Goal: Task Accomplishment & Management: Complete application form

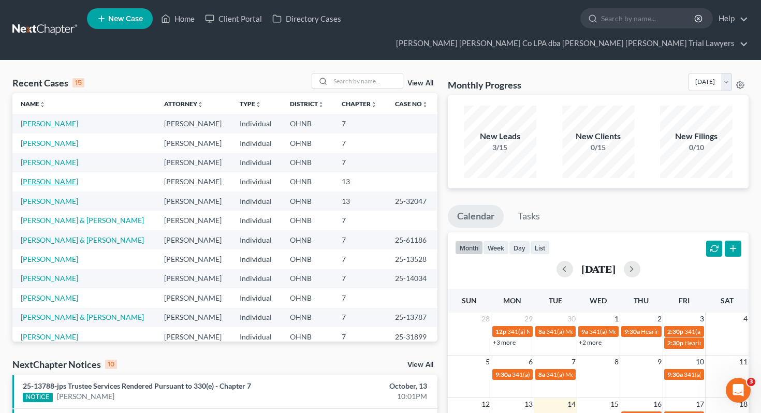
click at [39, 177] on link "[PERSON_NAME]" at bounding box center [49, 181] width 57 height 9
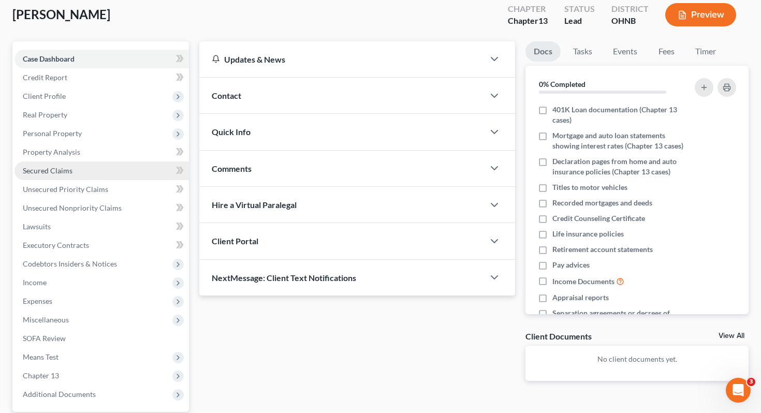
scroll to position [80, 0]
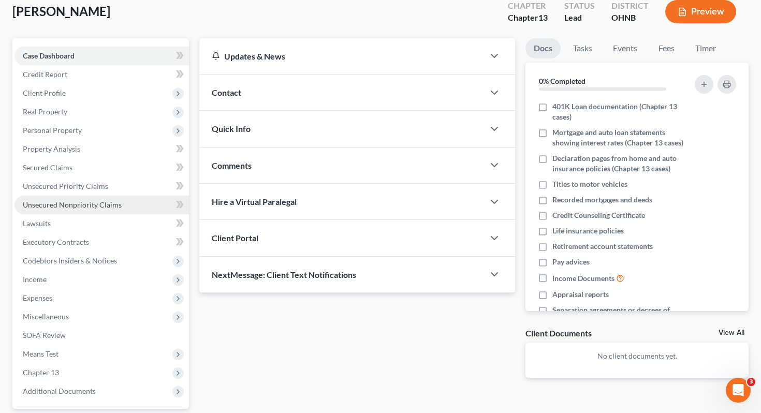
click at [93, 200] on span "Unsecured Nonpriority Claims" at bounding box center [72, 204] width 99 height 9
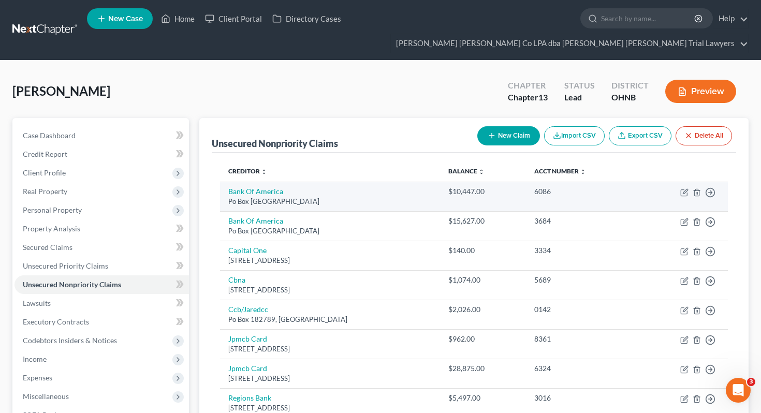
click at [679, 182] on td "Move to D Move to E Move to G Move to Notice Only" at bounding box center [682, 196] width 91 height 29
click at [686, 188] on icon "button" at bounding box center [684, 192] width 8 height 8
select select "45"
select select "2"
select select "0"
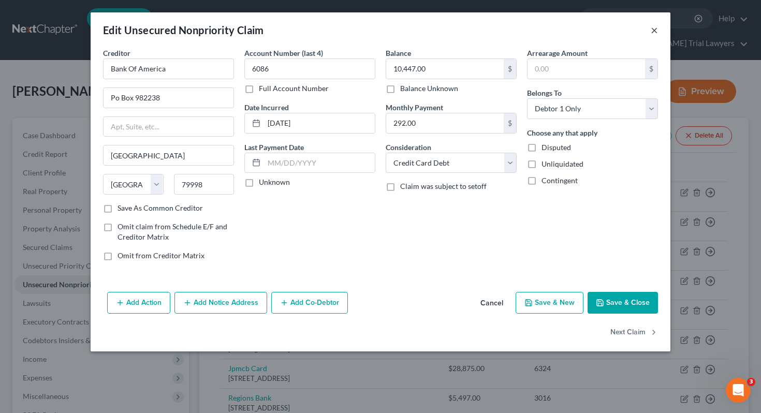
click at [655, 32] on button "×" at bounding box center [653, 30] width 7 height 12
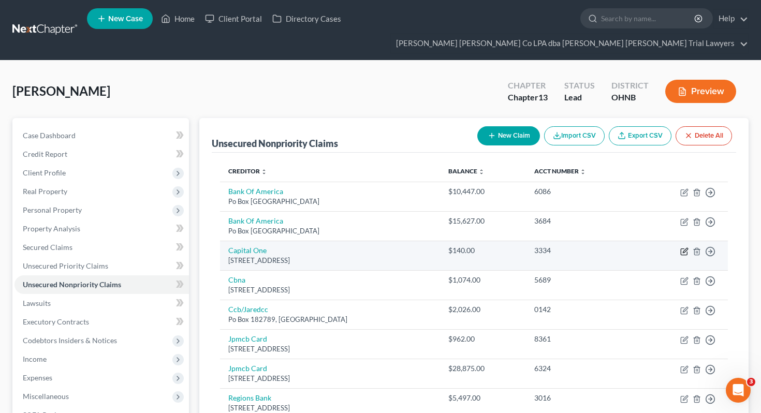
click at [680, 247] on icon "button" at bounding box center [684, 251] width 8 height 8
select select "46"
select select "2"
select select "0"
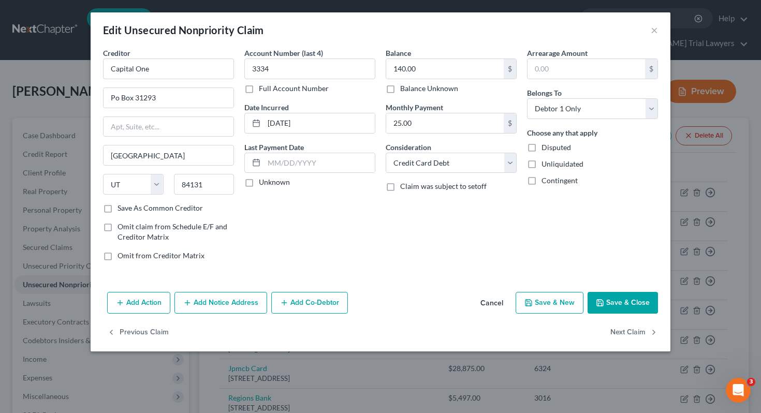
click at [658, 27] on div "Edit Unsecured Nonpriority Claim ×" at bounding box center [381, 29] width 580 height 35
click at [656, 27] on button "×" at bounding box center [653, 30] width 7 height 12
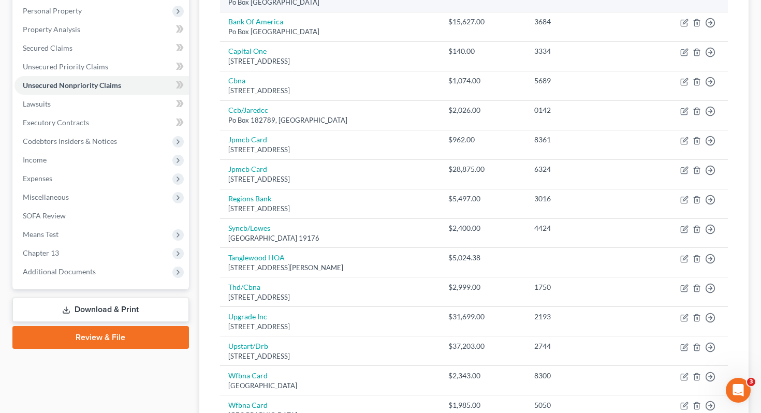
scroll to position [203, 0]
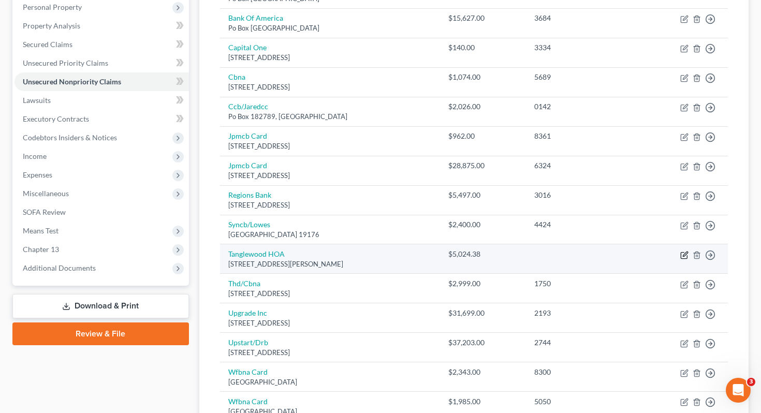
click at [683, 251] on icon "button" at bounding box center [684, 255] width 8 height 8
select select "36"
select select "14"
select select "3"
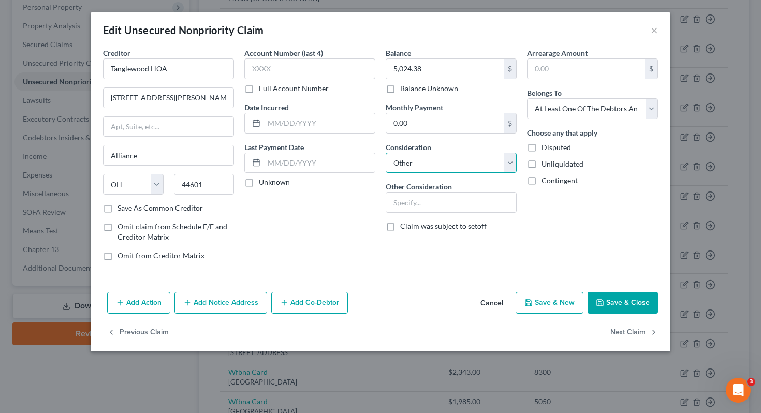
click at [468, 164] on select "Select Cable / Satellite Services Collection Agency Credit Card Debt Debt Couns…" at bounding box center [450, 163] width 131 height 21
click at [450, 158] on select "Select Cable / Satellite Services Collection Agency Credit Card Debt Debt Couns…" at bounding box center [450, 163] width 131 height 21
click at [477, 210] on input "text" at bounding box center [451, 202] width 130 height 20
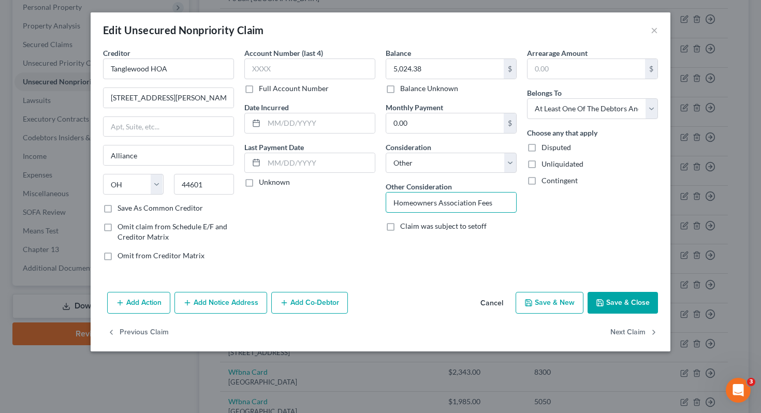
type input "Homeowners Association Fees"
click at [601, 303] on polyline "button" at bounding box center [600, 304] width 4 height 3
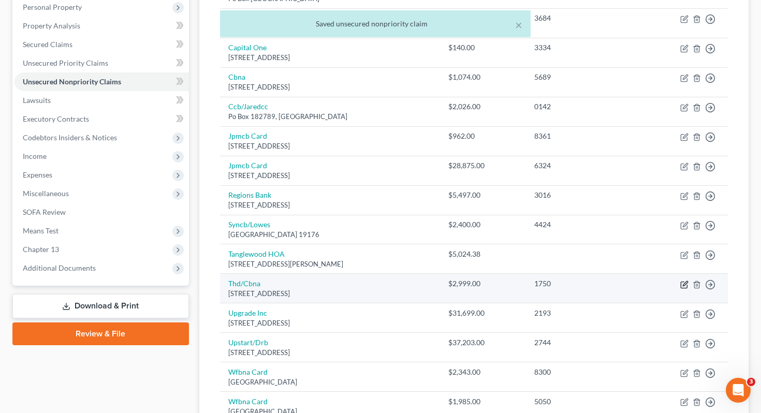
click at [685, 280] on icon "button" at bounding box center [684, 284] width 8 height 8
select select "43"
select select "2"
select select "0"
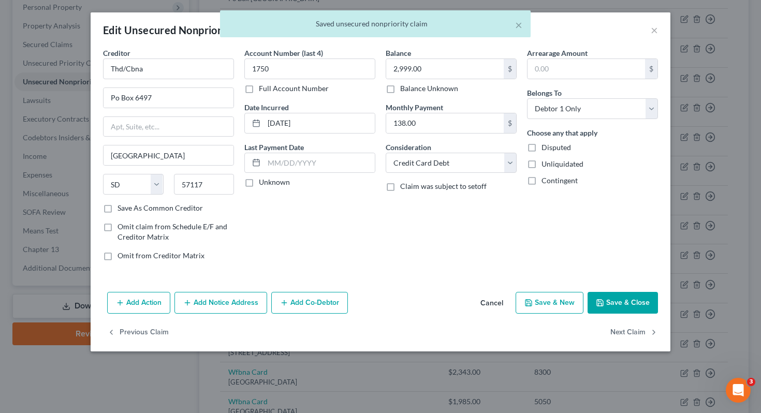
click at [655, 32] on div "× Saved unsecured nonpriority claim" at bounding box center [375, 26] width 761 height 32
click at [654, 29] on div "× Saved unsecured nonpriority claim" at bounding box center [375, 26] width 761 height 32
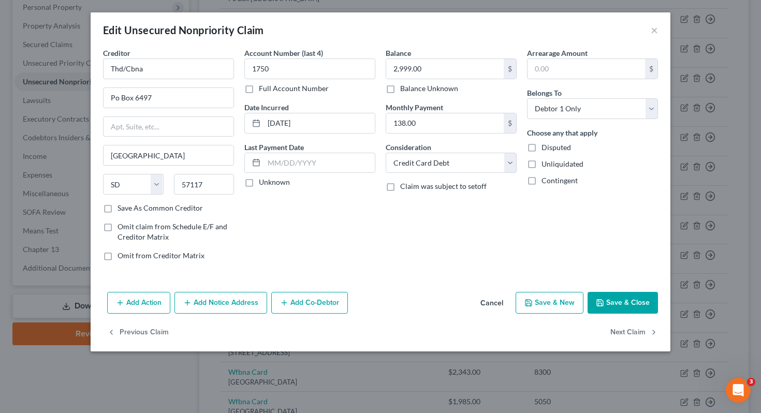
click at [635, 302] on button "Save & Close" at bounding box center [622, 303] width 70 height 22
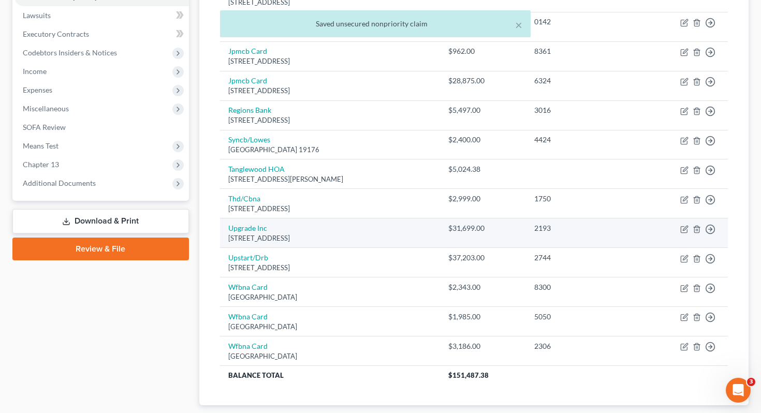
scroll to position [333, 0]
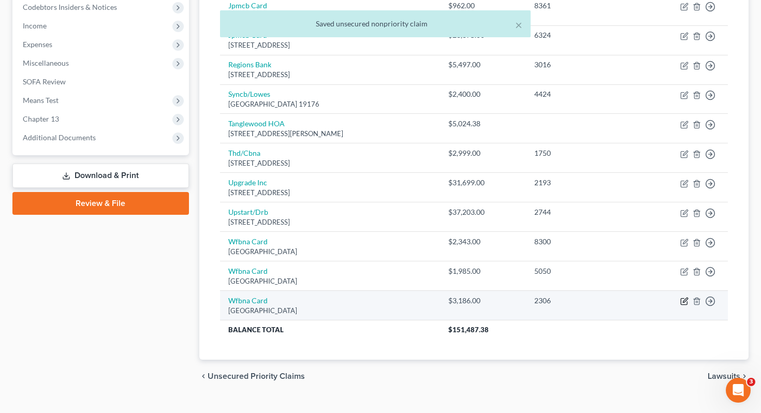
click at [684, 297] on icon "button" at bounding box center [684, 301] width 8 height 8
select select "24"
select select "2"
select select "0"
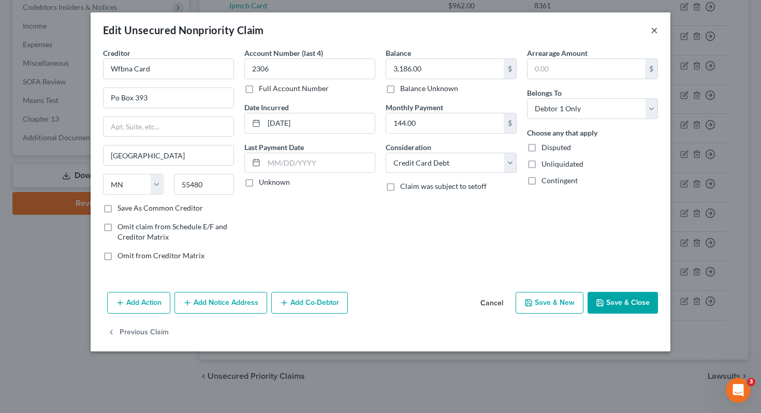
click at [654, 31] on button "×" at bounding box center [653, 30] width 7 height 12
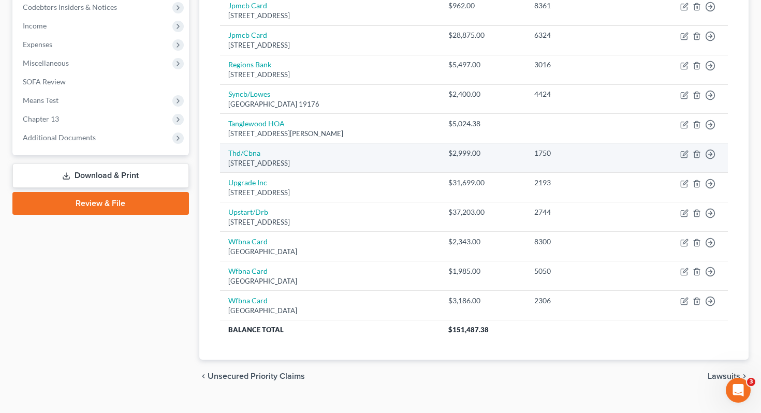
scroll to position [0, 0]
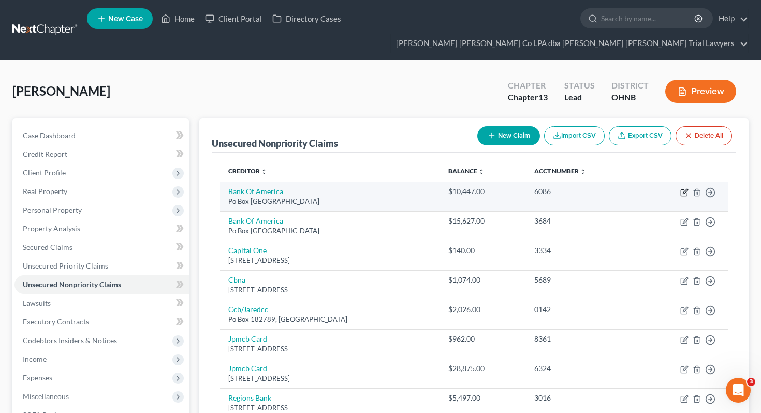
click at [683, 189] on icon "button" at bounding box center [684, 191] width 5 height 5
select select "45"
select select "2"
select select "0"
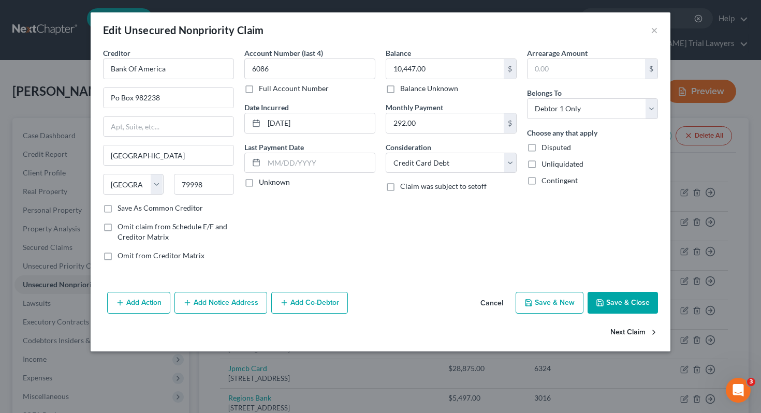
click at [618, 332] on button "Next Claim" at bounding box center [634, 333] width 48 height 22
select select "45"
select select "2"
select select "0"
click at [618, 332] on button "Next Claim" at bounding box center [634, 333] width 48 height 22
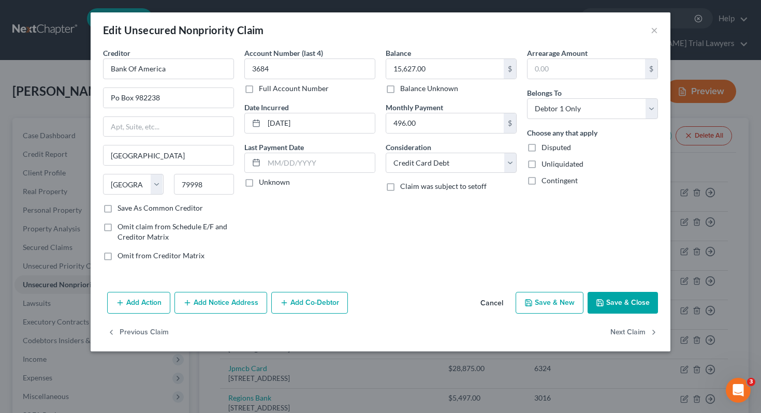
select select "46"
select select "2"
select select "0"
click at [618, 332] on button "Next Claim" at bounding box center [634, 333] width 48 height 22
select select "14"
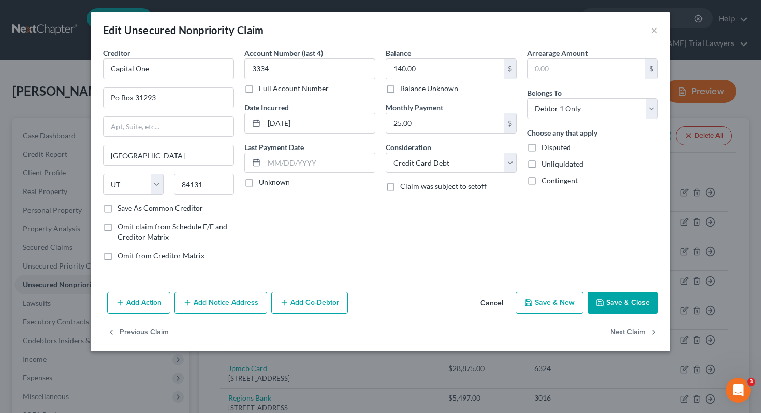
select select "2"
select select "0"
click at [618, 332] on button "Next Claim" at bounding box center [634, 333] width 48 height 22
select select "36"
select select "2"
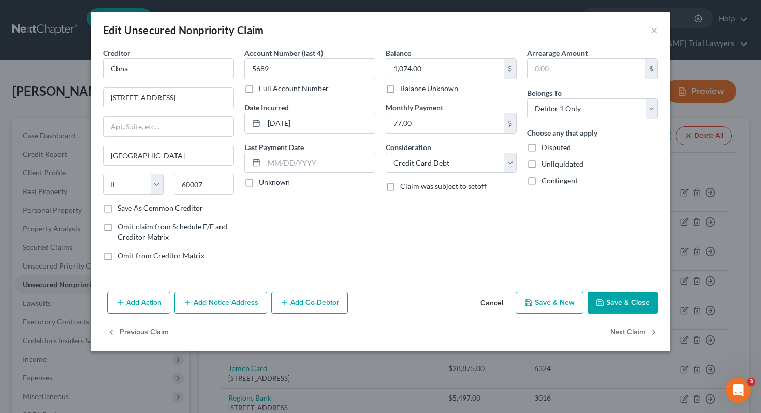
select select "0"
click at [618, 332] on button "Next Claim" at bounding box center [634, 333] width 48 height 22
select select "7"
select select "0"
click at [618, 332] on button "Next Claim" at bounding box center [634, 333] width 48 height 22
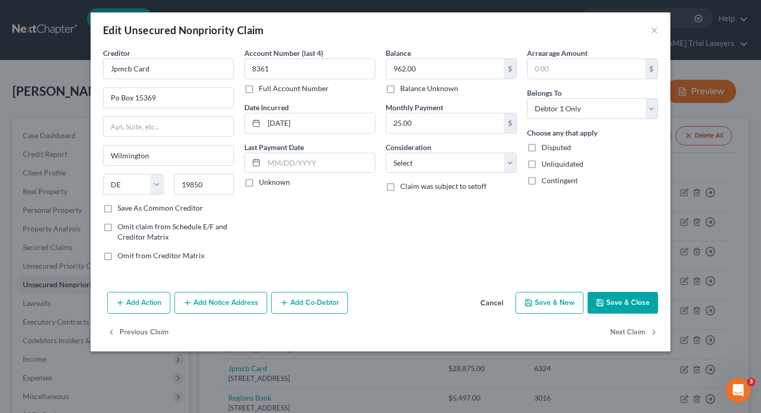
select select "7"
select select "0"
click at [654, 31] on button "×" at bounding box center [653, 30] width 7 height 12
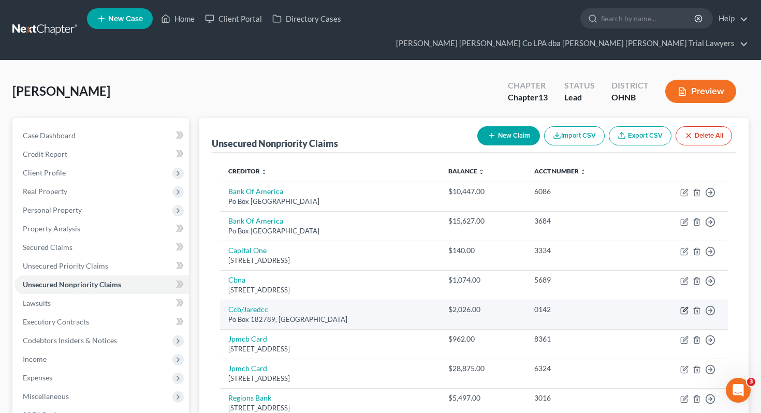
click at [682, 307] on icon "button" at bounding box center [684, 309] width 5 height 5
select select "36"
select select "2"
select select "0"
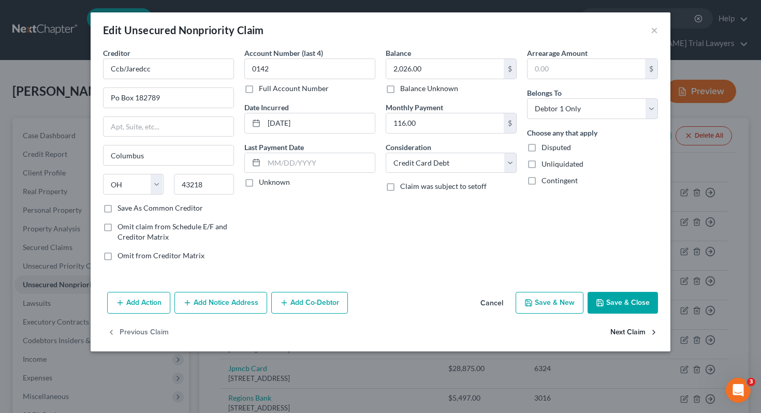
click at [632, 337] on button "Next Claim" at bounding box center [634, 333] width 48 height 22
select select "7"
select select "0"
click at [499, 165] on select "Select Cable / Satellite Services Collection Agency Credit Card Debt Debt Couns…" at bounding box center [450, 163] width 131 height 21
select select "2"
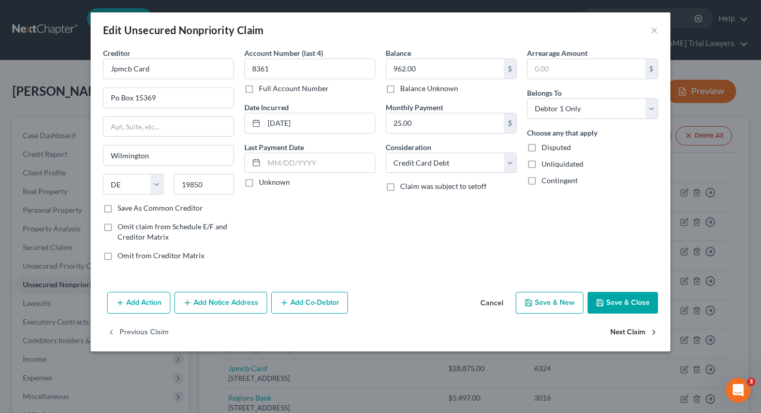
click at [640, 337] on button "Next Claim" at bounding box center [634, 333] width 48 height 22
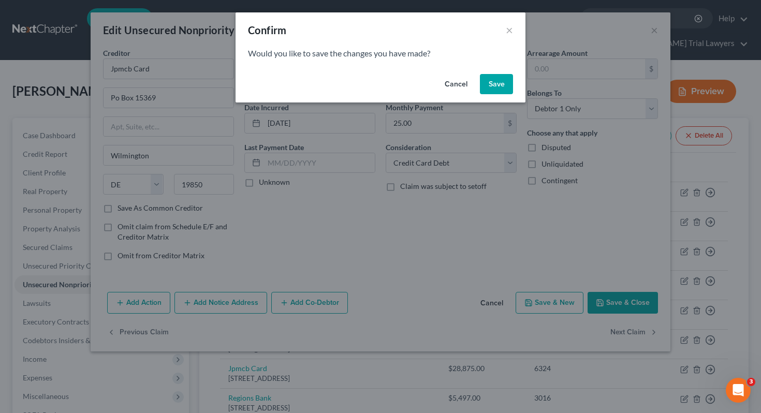
click at [502, 84] on button "Save" at bounding box center [496, 84] width 33 height 21
select select "7"
select select "0"
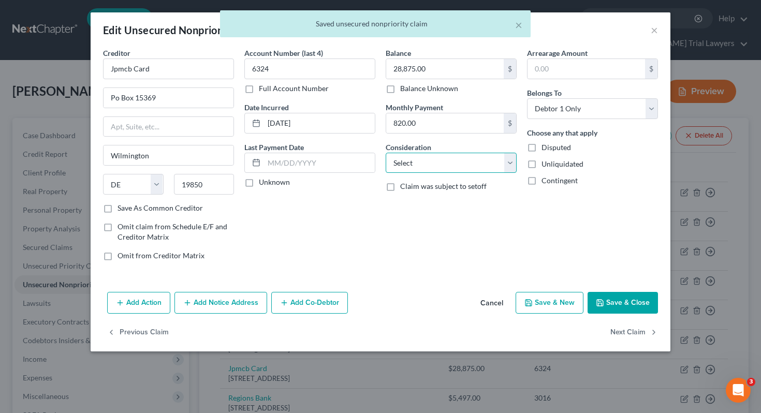
click at [469, 164] on select "Select Cable / Satellite Services Collection Agency Credit Card Debt Debt Couns…" at bounding box center [450, 163] width 131 height 21
select select "2"
click at [618, 333] on button "Next Claim" at bounding box center [634, 333] width 48 height 22
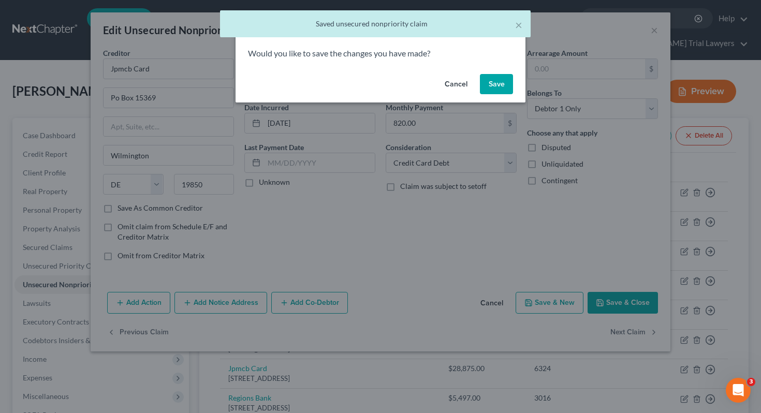
click at [501, 85] on button "Save" at bounding box center [496, 84] width 33 height 21
select select "0"
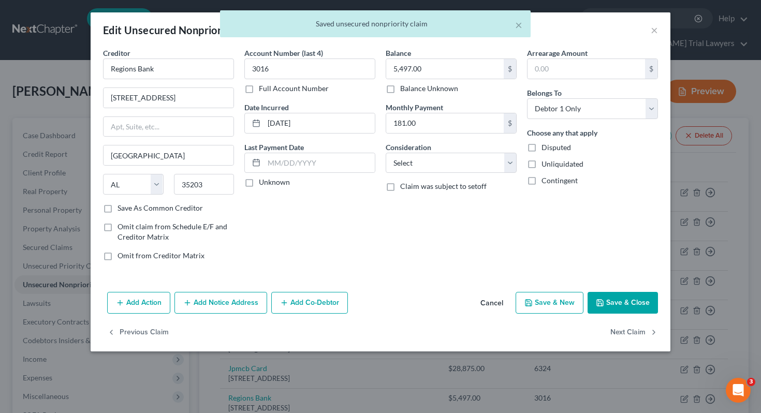
type input "0"
click at [477, 158] on select "Select Cable / Satellite Services Collection Agency Credit Card Debt Debt Couns…" at bounding box center [450, 163] width 131 height 21
select select "2"
click at [614, 334] on button "Next Claim" at bounding box center [634, 333] width 48 height 22
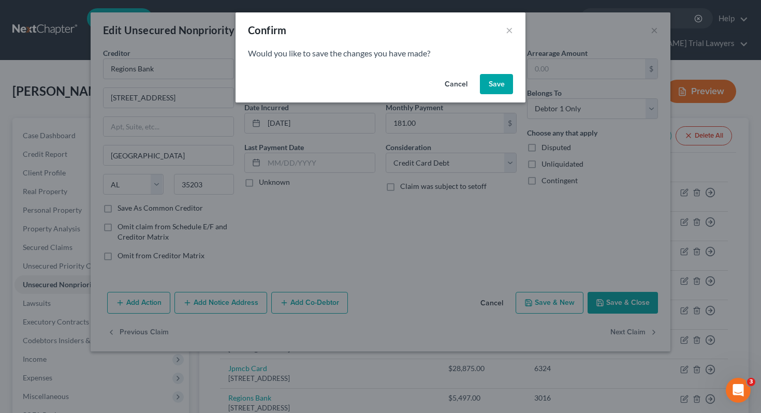
click at [507, 79] on button "Save" at bounding box center [496, 84] width 33 height 21
select select "39"
select select "2"
select select "0"
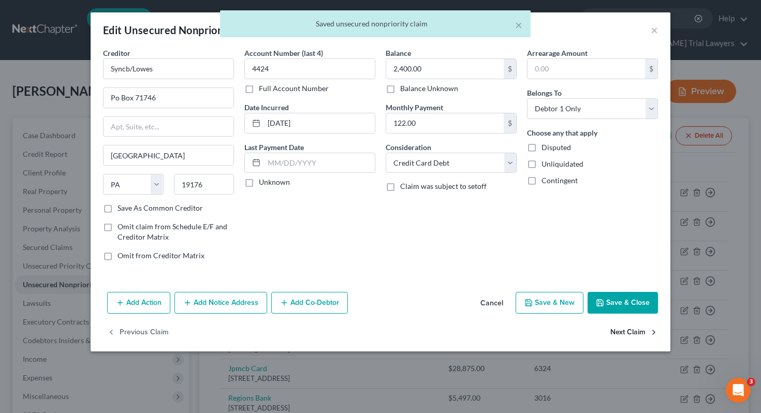
click at [622, 336] on button "Next Claim" at bounding box center [634, 333] width 48 height 22
select select "36"
select select "14"
select select "3"
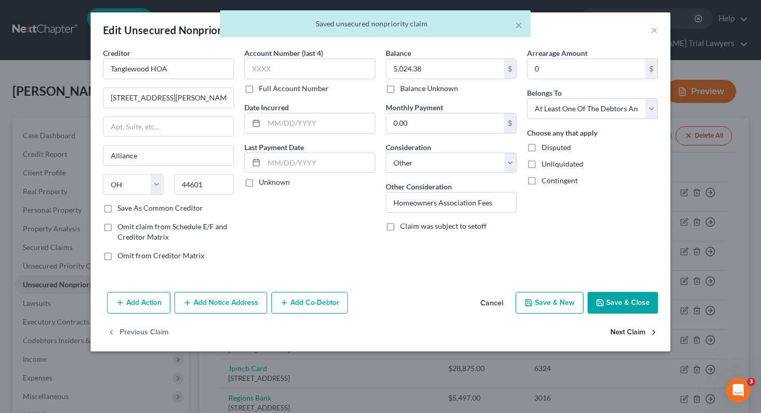
click at [622, 336] on button "Next Claim" at bounding box center [634, 333] width 48 height 22
select select "43"
select select "2"
select select "0"
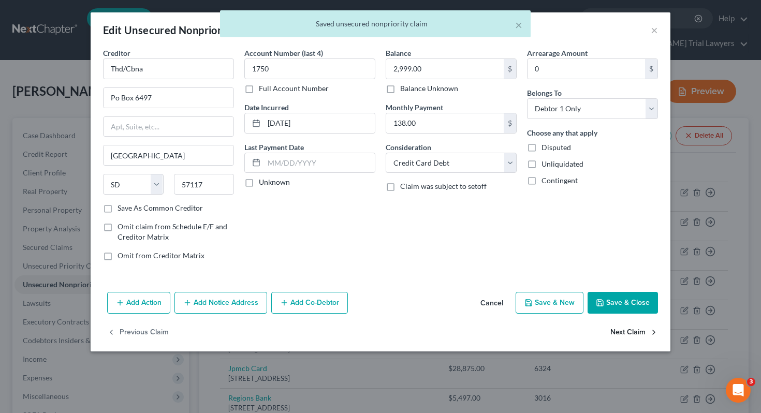
click at [622, 336] on button "Next Claim" at bounding box center [634, 333] width 48 height 22
select select "4"
select select "0"
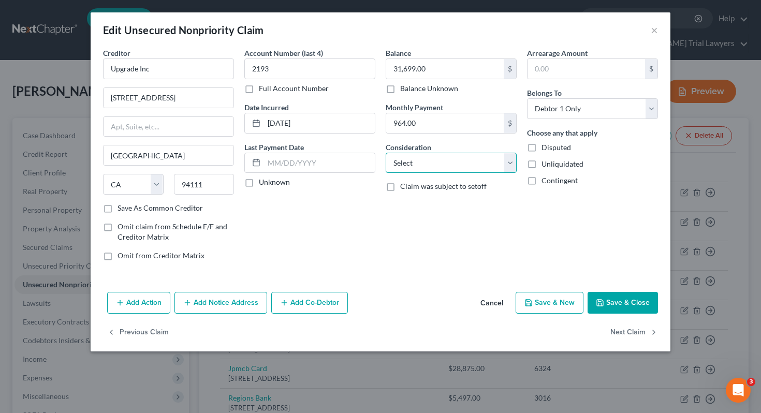
click at [487, 164] on select "Select Cable / Satellite Services Collection Agency Credit Card Debt Debt Couns…" at bounding box center [450, 163] width 131 height 21
select select "10"
click at [623, 335] on button "Next Claim" at bounding box center [634, 333] width 48 height 22
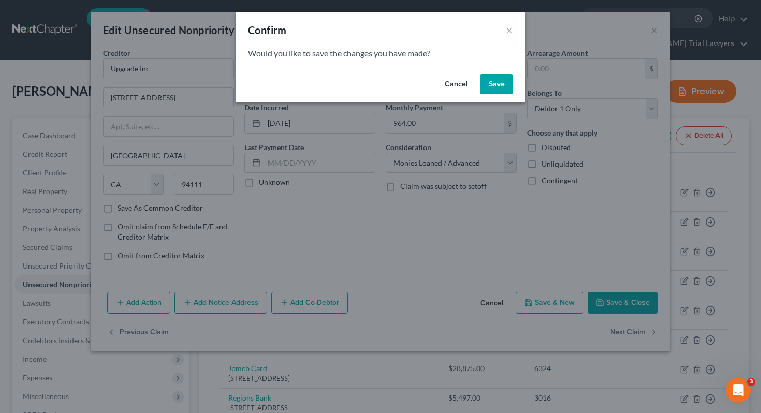
click at [510, 92] on button "Save" at bounding box center [496, 84] width 33 height 21
select select "4"
select select "0"
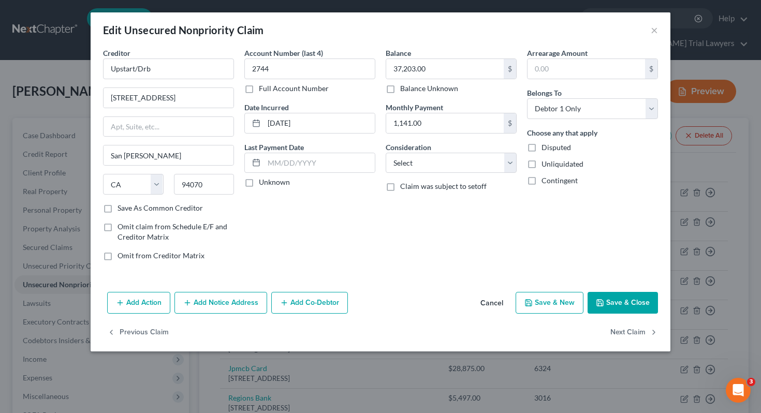
type input "0"
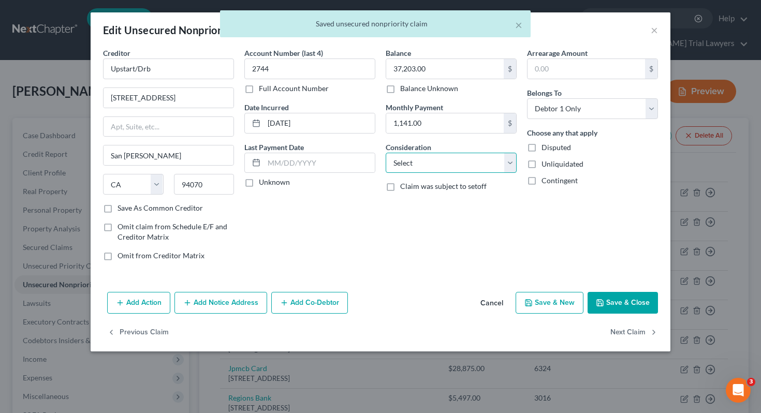
click at [477, 158] on select "Select Cable / Satellite Services Collection Agency Credit Card Debt Debt Couns…" at bounding box center [450, 163] width 131 height 21
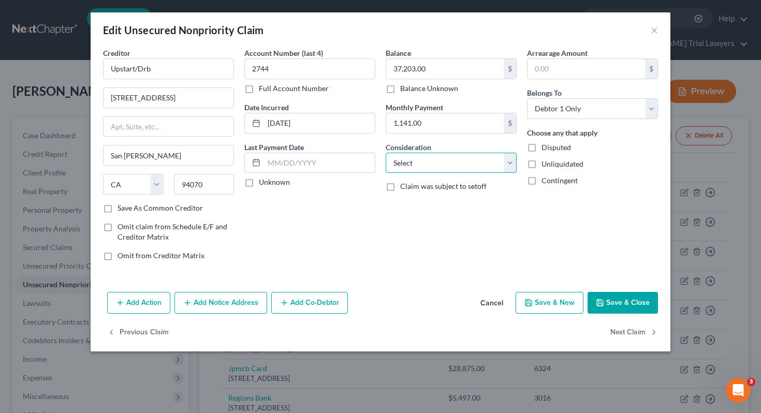
select select "10"
click at [643, 332] on button "Next Claim" at bounding box center [634, 333] width 48 height 22
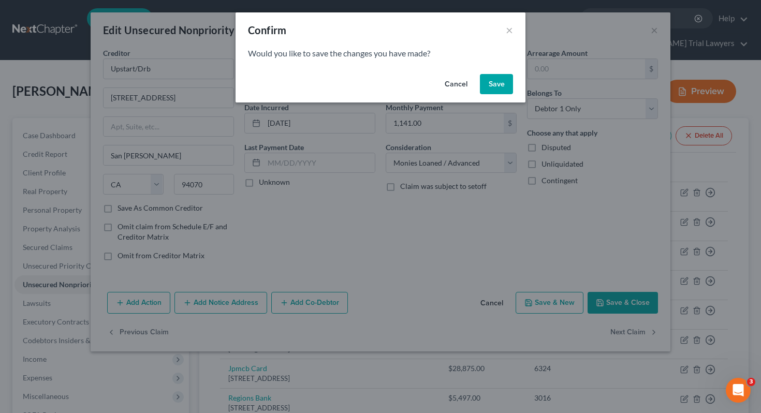
click at [499, 85] on button "Save" at bounding box center [496, 84] width 33 height 21
select select "24"
select select "2"
select select "0"
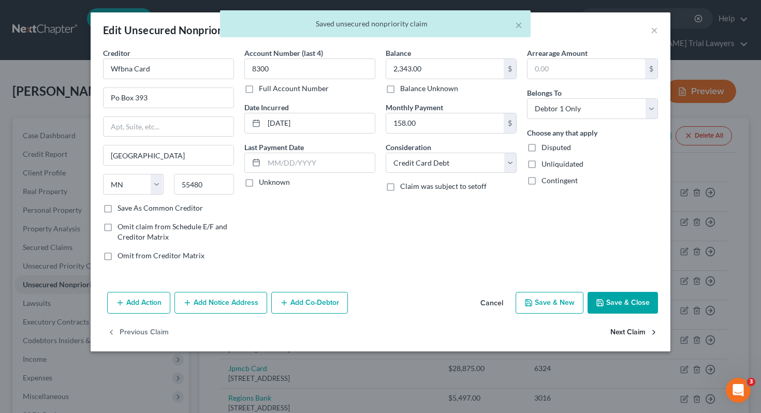
click at [611, 330] on button "Next Claim" at bounding box center [634, 333] width 48 height 22
select select "24"
select select "2"
select select "0"
click at [611, 330] on button "Next Claim" at bounding box center [634, 333] width 48 height 22
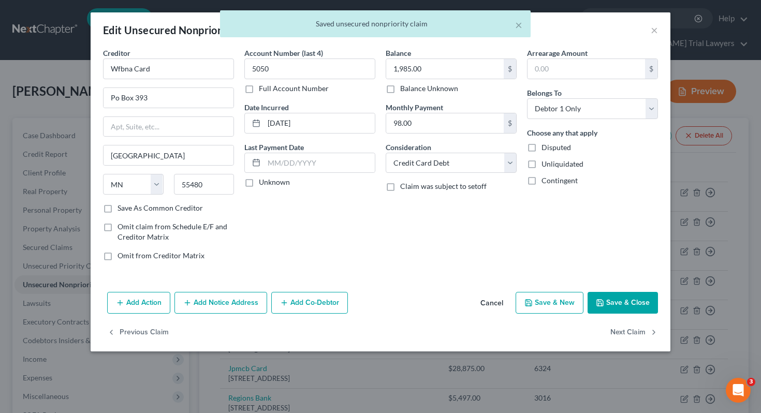
select select "24"
select select "2"
select select "0"
click at [611, 330] on div "Previous Claim" at bounding box center [381, 337] width 580 height 30
click at [657, 27] on div "× Saved unsecured nonpriority claim" at bounding box center [375, 26] width 761 height 32
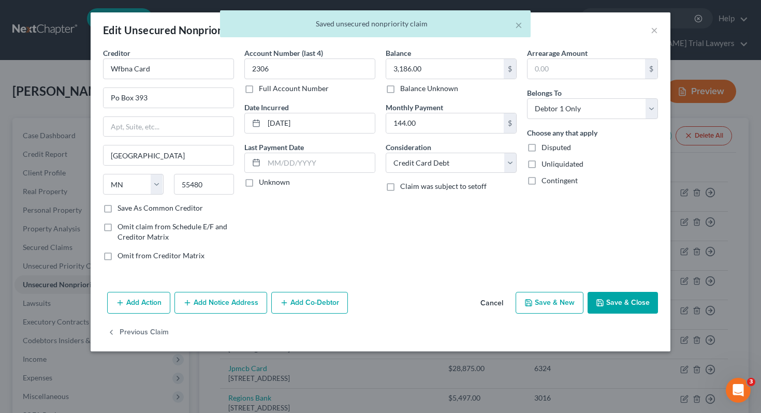
click at [656, 27] on div "× Saved unsecured nonpriority claim" at bounding box center [375, 26] width 761 height 32
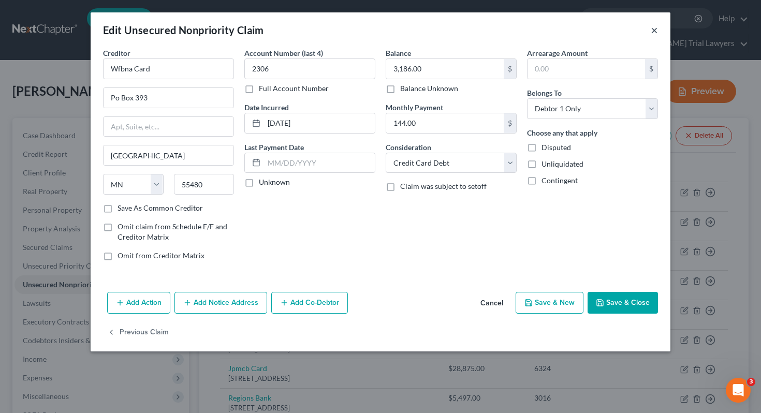
click at [655, 29] on button "×" at bounding box center [653, 30] width 7 height 12
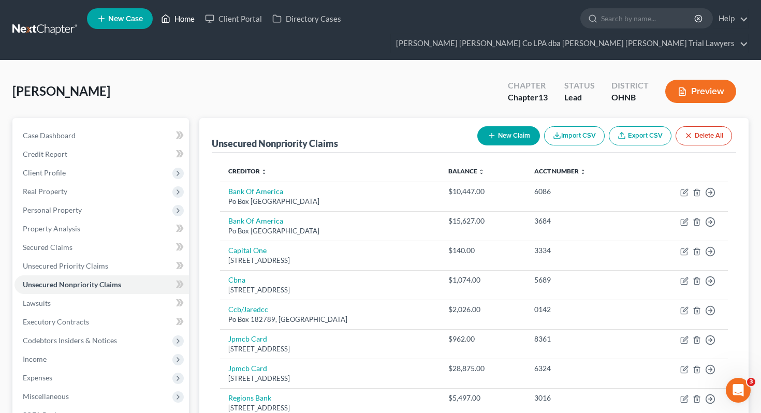
click at [175, 25] on link "Home" at bounding box center [178, 18] width 44 height 19
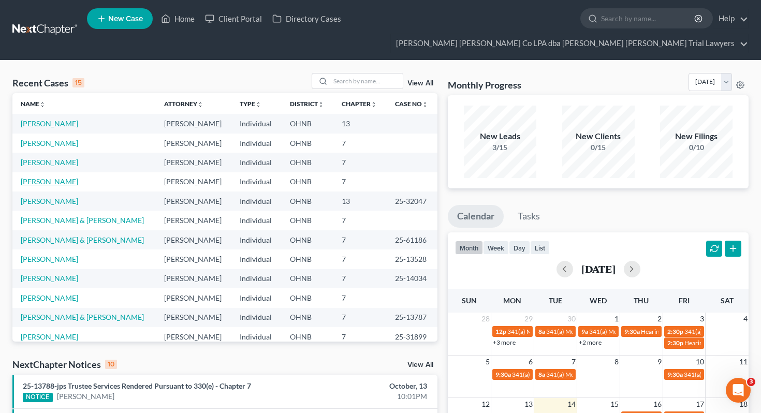
click at [55, 177] on link "[PERSON_NAME]" at bounding box center [49, 181] width 57 height 9
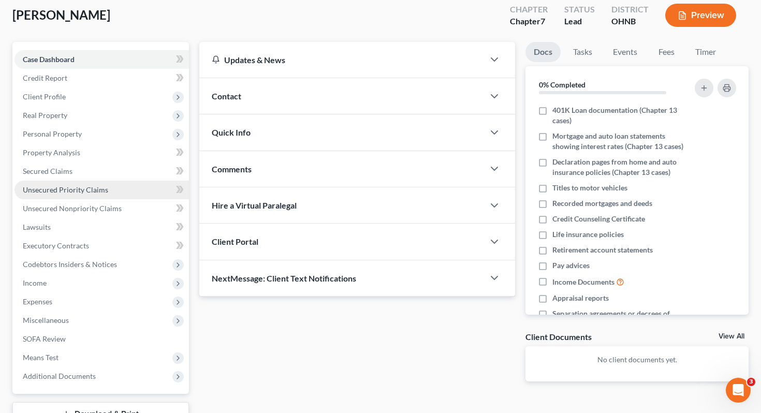
scroll to position [136, 0]
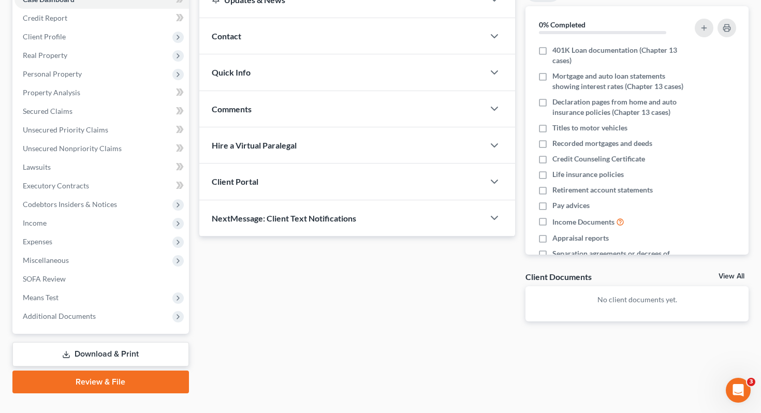
click at [77, 342] on link "Download & Print" at bounding box center [100, 354] width 176 height 24
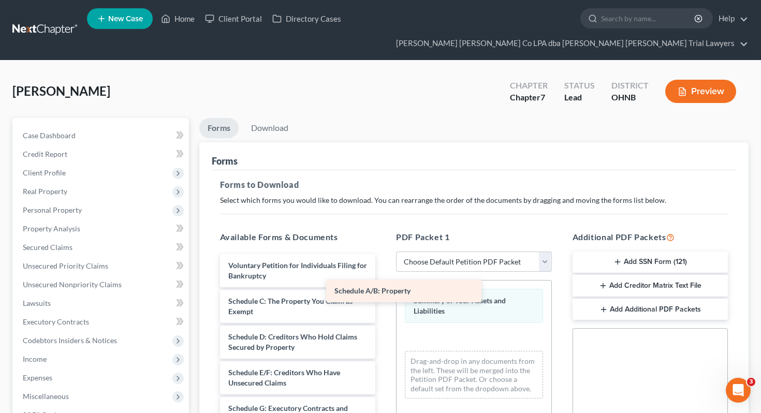
drag, startPoint x: 322, startPoint y: 291, endPoint x: 433, endPoint y: 300, distance: 111.1
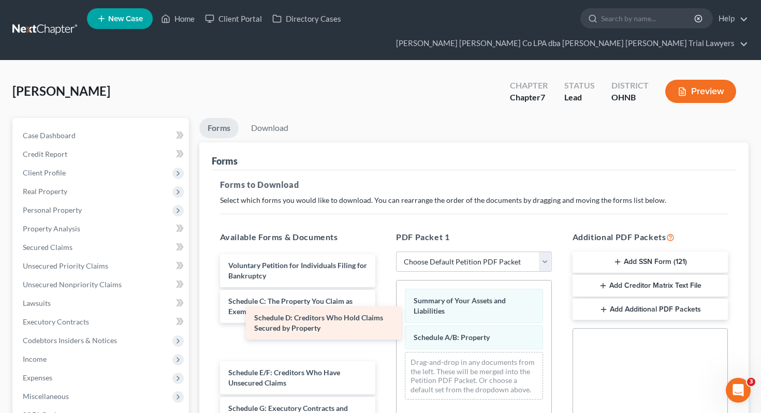
drag, startPoint x: 296, startPoint y: 321, endPoint x: 450, endPoint y: 324, distance: 153.7
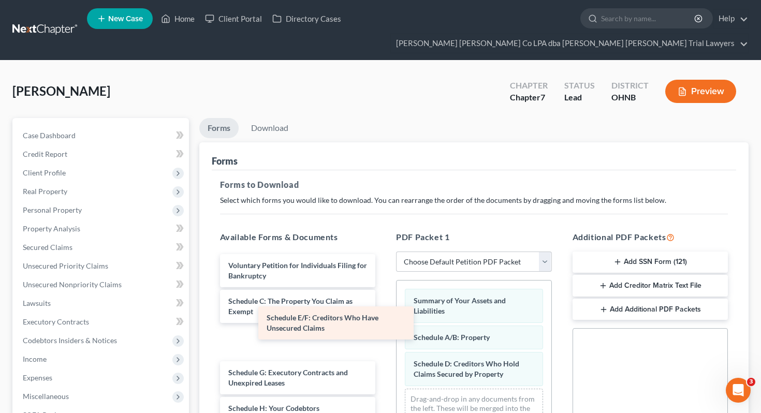
drag, startPoint x: 341, startPoint y: 329, endPoint x: 486, endPoint y: 334, distance: 145.5
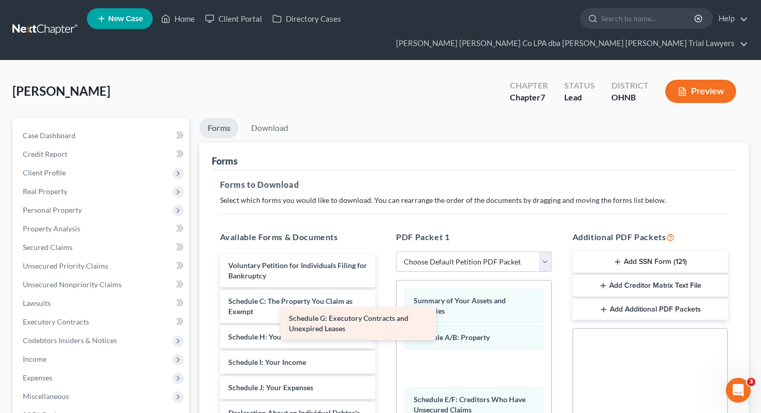
drag, startPoint x: 346, startPoint y: 325, endPoint x: 470, endPoint y: 329, distance: 124.8
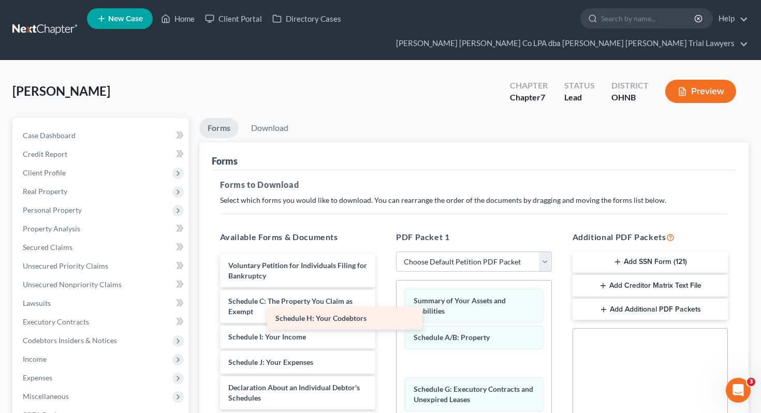
drag, startPoint x: 348, startPoint y: 323, endPoint x: 435, endPoint y: 329, distance: 86.6
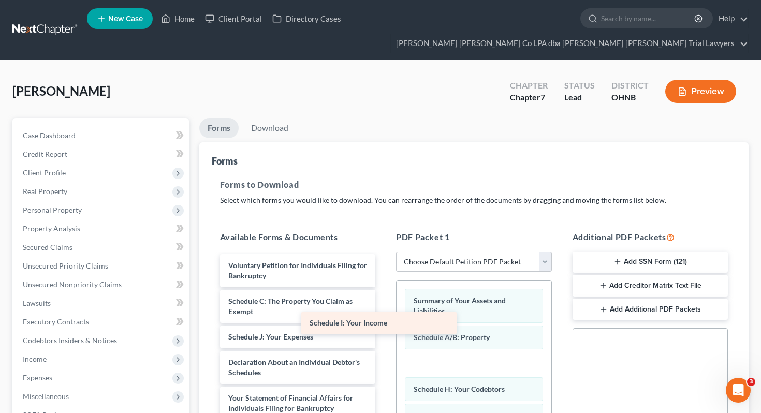
drag, startPoint x: 339, startPoint y: 322, endPoint x: 449, endPoint y: 332, distance: 109.6
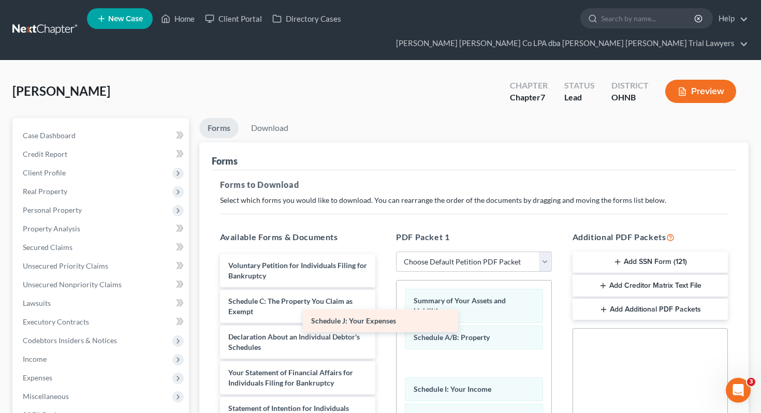
drag, startPoint x: 324, startPoint y: 326, endPoint x: 447, endPoint y: 334, distance: 122.9
click at [384, 334] on div "Schedule J: Your Expenses Voluntary Petition for Individuals Filing for Bankrup…" at bounding box center [298, 421] width 172 height 334
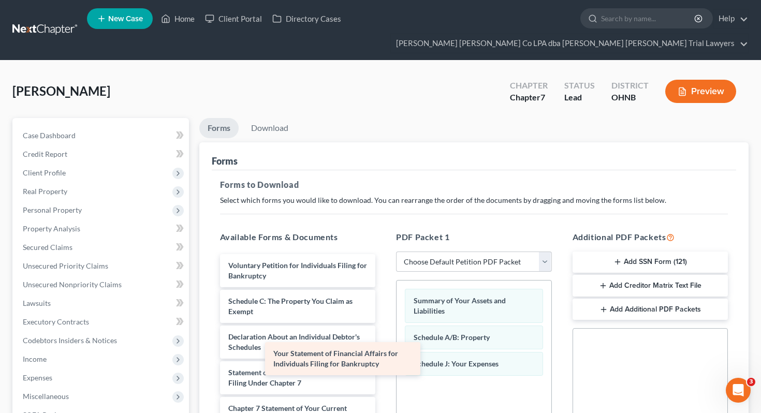
drag, startPoint x: 350, startPoint y: 353, endPoint x: 453, endPoint y: 354, distance: 103.5
click at [384, 353] on div "Your Statement of Financial Affairs for Individuals Filing for Bankruptcy Volun…" at bounding box center [298, 403] width 172 height 298
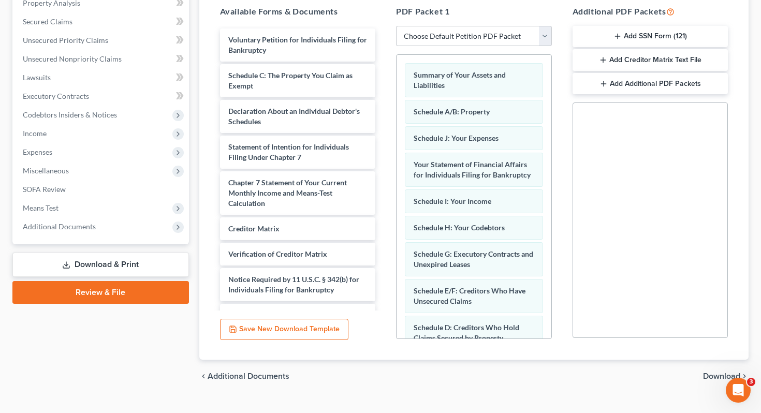
click at [712, 372] on span "Download" at bounding box center [721, 376] width 37 height 8
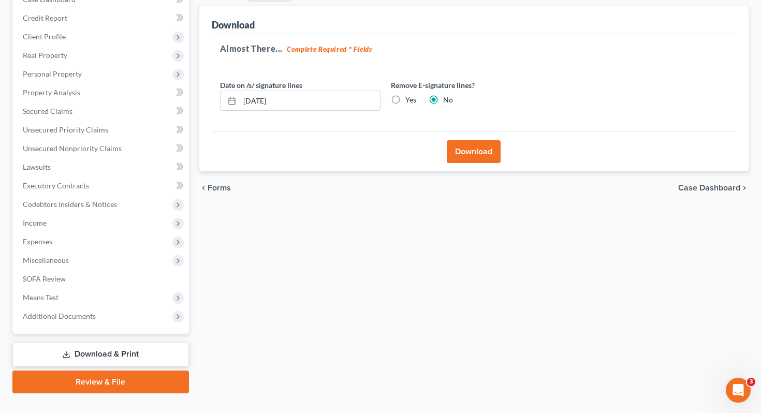
click at [487, 140] on button "Download" at bounding box center [474, 151] width 54 height 23
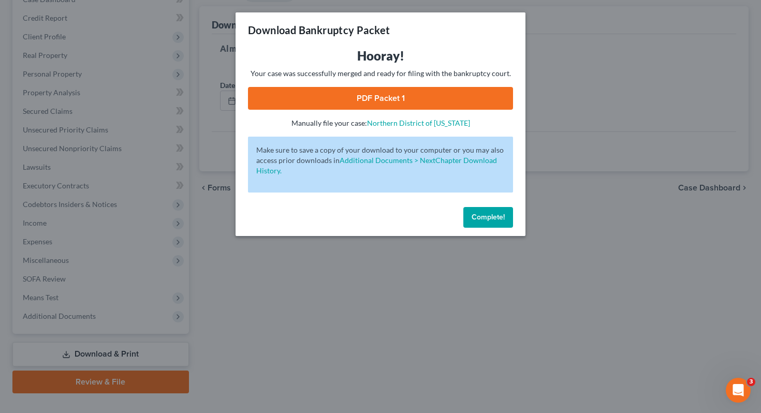
click at [325, 95] on link "PDF Packet 1" at bounding box center [380, 98] width 265 height 23
click at [494, 215] on span "Complete!" at bounding box center [487, 217] width 33 height 9
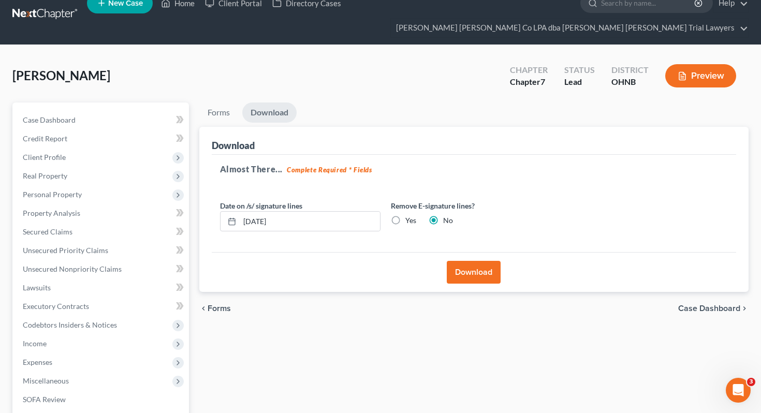
scroll to position [0, 0]
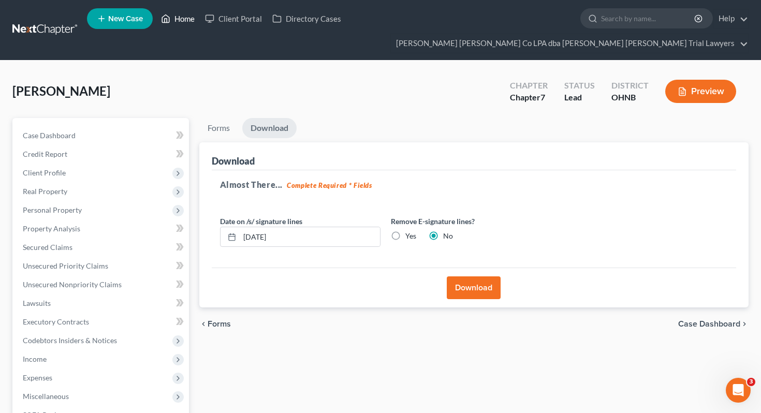
click at [176, 24] on link "Home" at bounding box center [178, 18] width 44 height 19
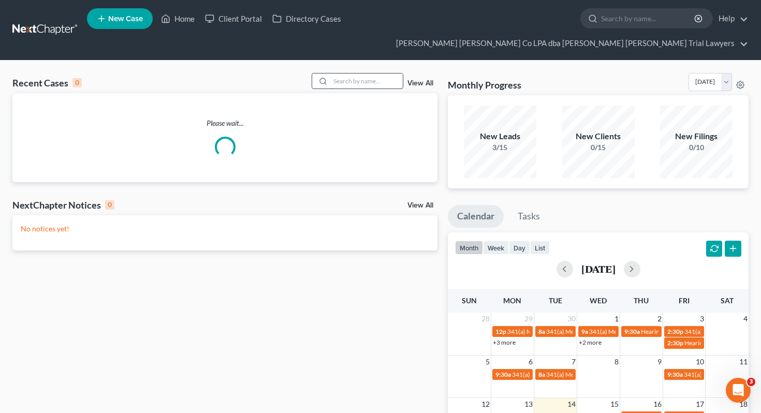
click at [348, 73] on input "search" at bounding box center [366, 80] width 72 height 15
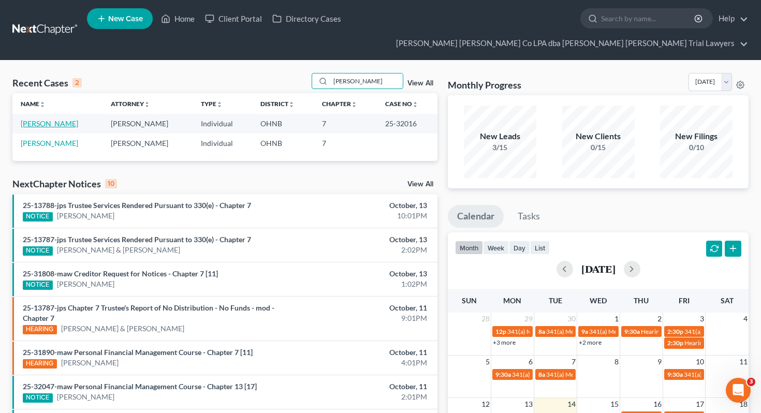
type input "crum"
click at [54, 119] on link "Crum, Heidi" at bounding box center [49, 123] width 57 height 9
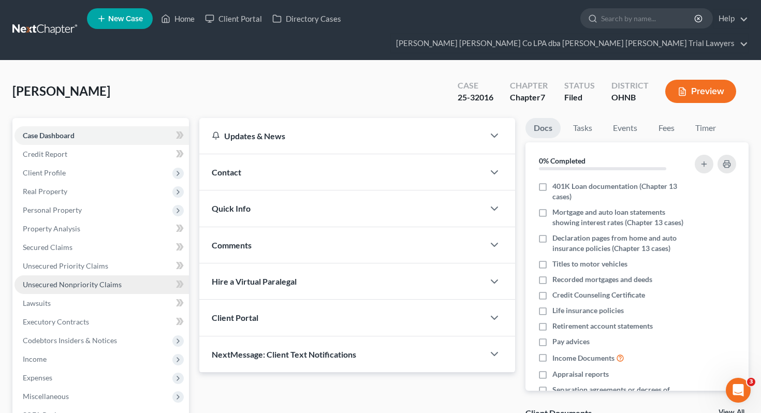
click at [93, 280] on span "Unsecured Nonpriority Claims" at bounding box center [72, 284] width 99 height 9
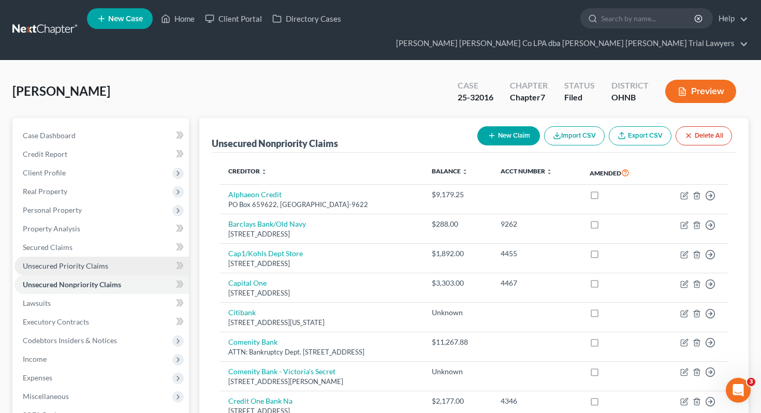
click at [138, 257] on link "Unsecured Priority Claims" at bounding box center [101, 266] width 174 height 19
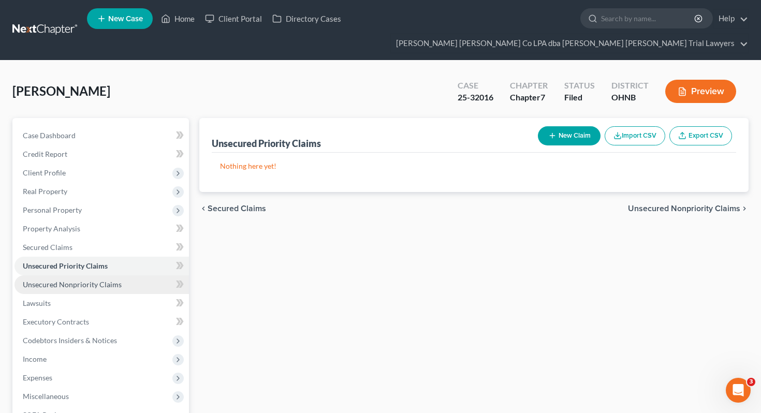
click at [135, 275] on link "Unsecured Nonpriority Claims" at bounding box center [101, 284] width 174 height 19
